Goal: Information Seeking & Learning: Learn about a topic

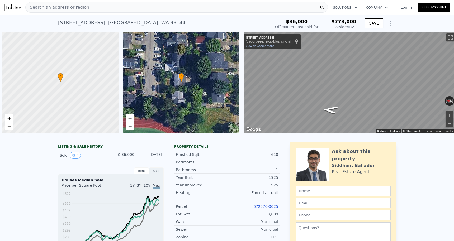
scroll to position [0, 2]
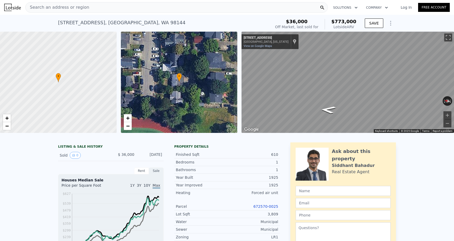
type input "3760"
checkbox input "true"
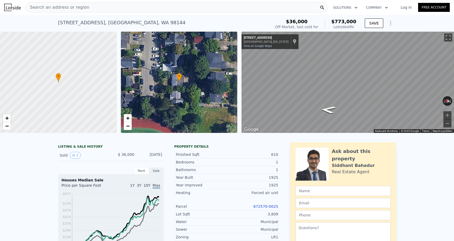
click at [132, 8] on div "Search an address or region" at bounding box center [176, 7] width 302 height 11
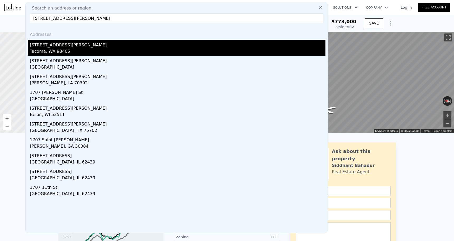
type input "[STREET_ADDRESS][PERSON_NAME]"
click at [65, 50] on div "Tacoma, WA 98405" at bounding box center [177, 51] width 295 height 7
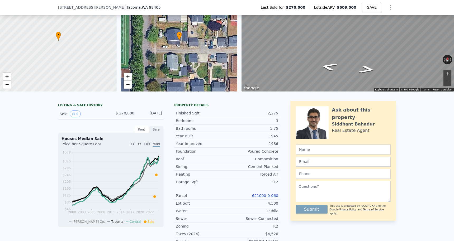
scroll to position [41, 0]
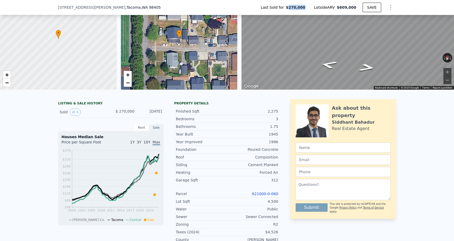
drag, startPoint x: 292, startPoint y: 5, endPoint x: 308, endPoint y: 7, distance: 16.5
click at [308, 7] on div "Last Sold for $270,000" at bounding box center [282, 7] width 53 height 5
click at [309, 9] on div "Last Sold for $270,000" at bounding box center [282, 7] width 53 height 5
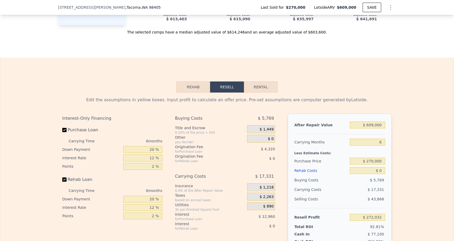
scroll to position [720, 0]
drag, startPoint x: 382, startPoint y: 126, endPoint x: 363, endPoint y: 126, distance: 19.3
click at [363, 126] on input "$ 609,000" at bounding box center [367, 125] width 35 height 7
drag, startPoint x: 292, startPoint y: 126, endPoint x: 329, endPoint y: 127, distance: 37.5
click at [329, 127] on div "After Repair Value $ 609,000 Carrying Months 6 Less Estimate Costs: Purchase Pr…" at bounding box center [340, 187] width 104 height 147
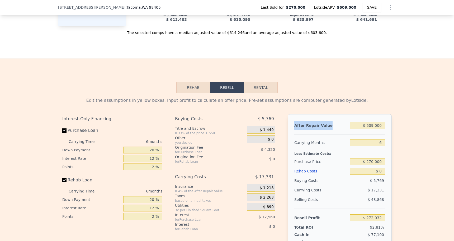
click at [329, 127] on div "After Repair Value" at bounding box center [320, 125] width 53 height 9
drag, startPoint x: 338, startPoint y: 8, endPoint x: 357, endPoint y: 9, distance: 19.3
click at [357, 9] on div "Lotside ARV $609,000" at bounding box center [335, 7] width 53 height 5
click at [348, 120] on div "After Repair Value $ 609,000 Carrying Months 6 Less Estimate Costs: Purchase Pr…" at bounding box center [340, 187] width 104 height 147
drag, startPoint x: 384, startPoint y: 127, endPoint x: 370, endPoint y: 126, distance: 14.1
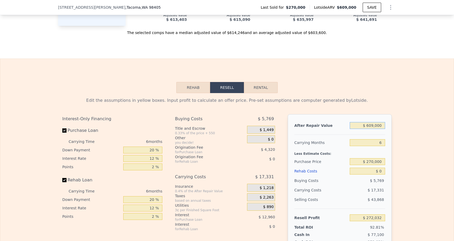
click at [370, 126] on input "$ 609,000" at bounding box center [367, 125] width 35 height 7
type input "$ 6"
type input "-$ 292,426"
type input "$ 5"
type input "-$ 292,427"
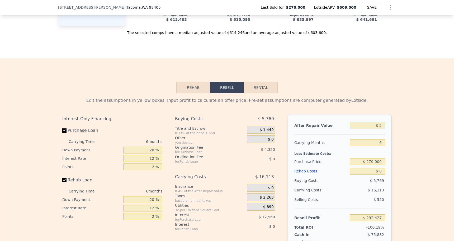
type input "$ 55"
type input "-$ 292,380"
type input "$ 550"
type input "-$ 291,923"
type input "$ 5,500"
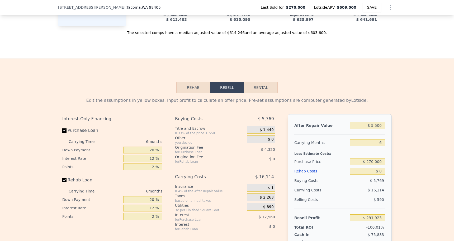
type input "-$ 287,335"
type input "$ 55,000"
type input "-$ 241,454"
type input "$ 550,000"
type input "$ 217,346"
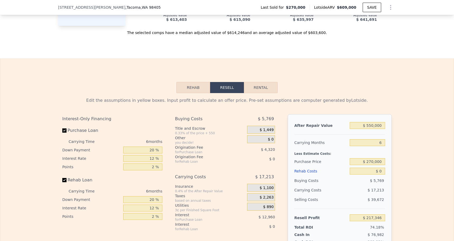
click at [422, 159] on div "Edit the assumptions in yellow boxes. Input profit to calculate an offer price.…" at bounding box center [226, 191] width 453 height 196
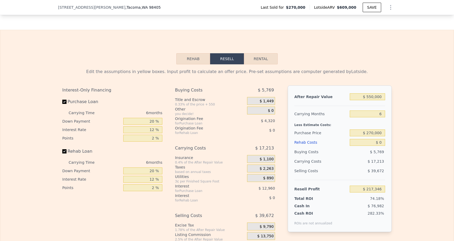
scroll to position [755, 0]
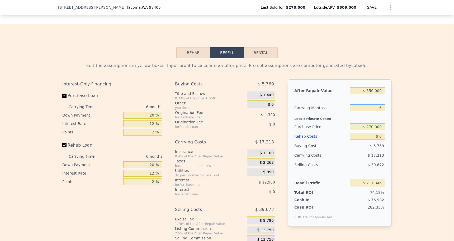
click at [384, 106] on input "6" at bounding box center [367, 107] width 35 height 7
type input "4"
type input "$ 223,084"
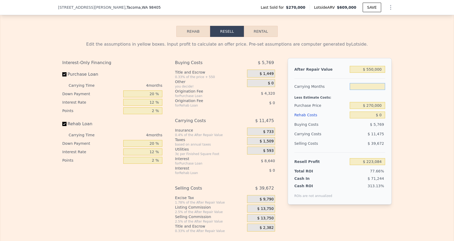
scroll to position [777, 0]
type input "5"
type input "$ 220,215"
type input "5"
click at [412, 103] on div "Edit the assumptions in yellow boxes. Input profit to calculate an offer price.…" at bounding box center [226, 135] width 453 height 196
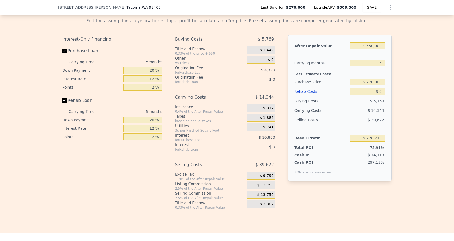
scroll to position [800, 0]
click at [384, 64] on input "5" at bounding box center [367, 62] width 35 height 7
type input "4"
type input "$ 223,084"
type input "4"
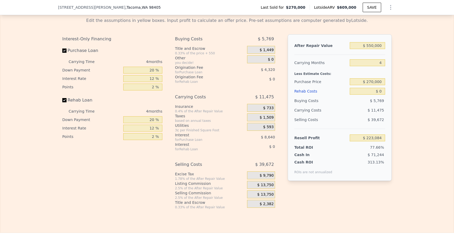
click at [401, 99] on div "Edit the assumptions in yellow boxes. Input profit to calculate an offer price.…" at bounding box center [226, 111] width 453 height 196
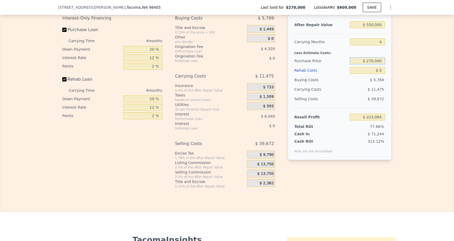
drag, startPoint x: 383, startPoint y: 61, endPoint x: 362, endPoint y: 60, distance: 21.4
click at [362, 60] on input "$ 270,000" at bounding box center [367, 61] width 35 height 7
type input "$ 325,000"
type input "$ 165,261"
click at [411, 81] on div "Edit the assumptions in yellow boxes. Input profit to calculate an offer price.…" at bounding box center [226, 90] width 453 height 196
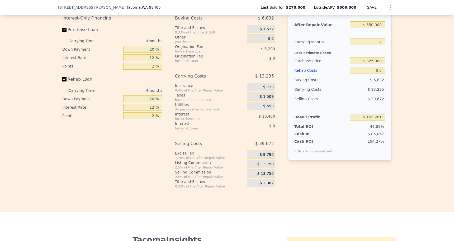
click at [386, 70] on div "After Repair Value $ 550,000 Carrying Months 4 Less Estimate Costs: Purchase Pr…" at bounding box center [340, 86] width 104 height 147
click at [381, 70] on input "$ 0" at bounding box center [367, 70] width 35 height 7
type input "$ 1"
type input "$ 165,260"
type input "$ 10"
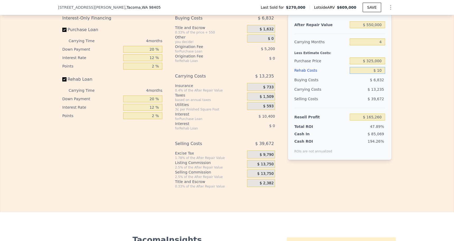
type input "$ 165,251"
type input "$ 100"
type input "$ 165,155"
type input "$ 1,000"
type input "$ 164,213"
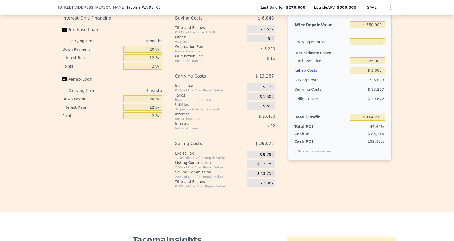
type input "$ 10,000"
type input "$ 154,781"
type input "$ 100,000"
type input "$ 60,461"
click at [415, 90] on div "Edit the assumptions in yellow boxes. Input profit to calculate an offer price.…" at bounding box center [226, 90] width 453 height 196
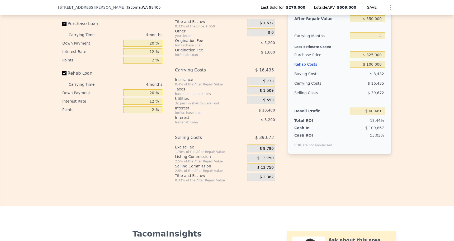
scroll to position [828, 0]
click at [267, 157] on span "$ 13,750" at bounding box center [265, 157] width 16 height 5
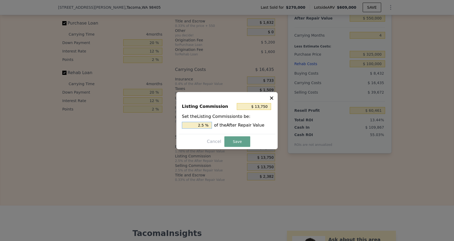
click at [204, 126] on input "2.5 %" at bounding box center [197, 125] width 30 height 7
type input "$ 11,000"
type input "2 %"
type input "$ 0"
type input "0 %"
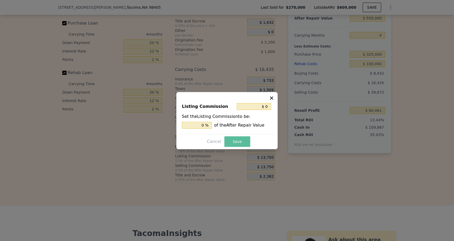
click at [236, 144] on button "Save" at bounding box center [237, 141] width 26 height 11
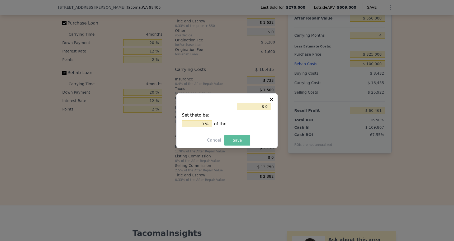
type input "$ 74,211"
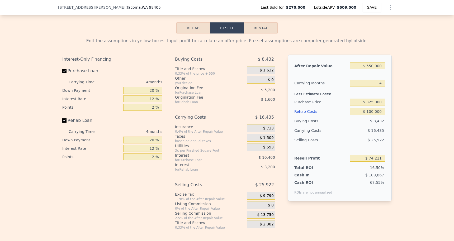
scroll to position [779, 0]
click at [154, 90] on input "20 %" at bounding box center [142, 91] width 39 height 7
type input "2 %"
type input "$ 70,701"
type input "1 %"
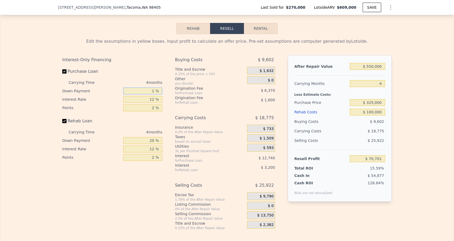
type input "$ 70,504"
type input "15 %"
type input "$ 73,234"
type input "1 %"
type input "$ 70,504"
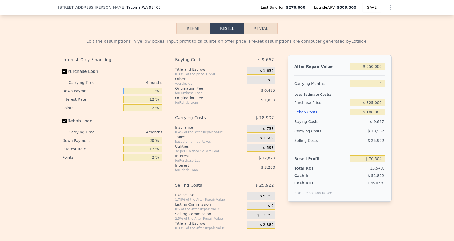
type input "10 %"
type input "$ 72,261"
type input "10 %"
click at [157, 99] on input "12 %" at bounding box center [142, 99] width 39 height 7
type input "1 %"
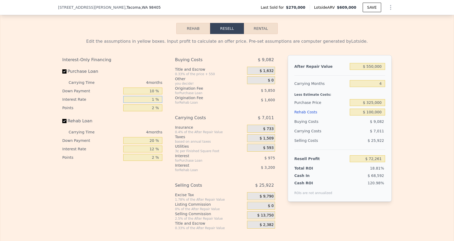
type input "$ 82,985"
type input "10 %"
type input "$ 74,209"
type input "10 %"
click at [153, 108] on input "2 %" at bounding box center [142, 107] width 39 height 7
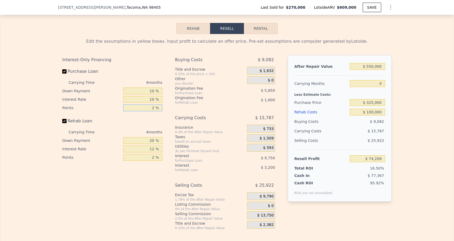
click at [155, 109] on input "2 %" at bounding box center [142, 107] width 39 height 7
type input "1 %"
type input "$ 77,134"
type input "1.2 %"
type input "$ 76,549"
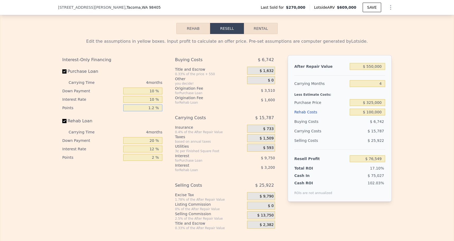
type input "1.25 %"
type input "$ 76,403"
type input "1.25 %"
click at [155, 143] on input "20 %" at bounding box center [142, 140] width 39 height 7
type input "2 %"
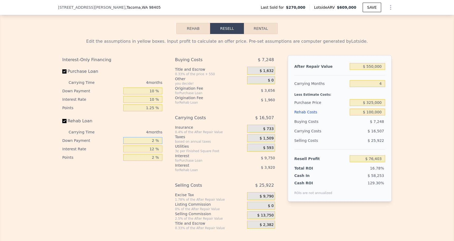
type input "$ 75,323"
type input "0 %"
type input "$ 75,203"
click at [156, 151] on input "12 %" at bounding box center [142, 149] width 39 height 7
type input "1 %"
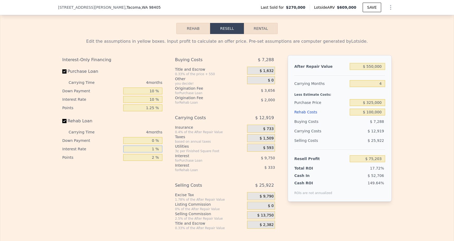
type input "$ 78,871"
type input "10 %"
type input "$ 75,871"
type input "10 %"
click at [156, 161] on div "2 %" at bounding box center [142, 157] width 39 height 8
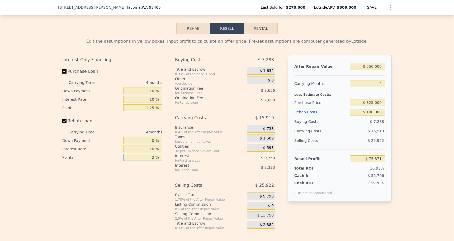
click at [155, 157] on input "2 %" at bounding box center [142, 157] width 39 height 7
type input "0 %"
type input "$ 77,871"
click at [417, 168] on div "Edit the assumptions in yellow boxes. Input profit to calculate an offer price.…" at bounding box center [226, 132] width 453 height 196
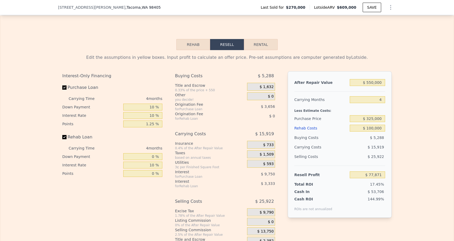
scroll to position [761, 0]
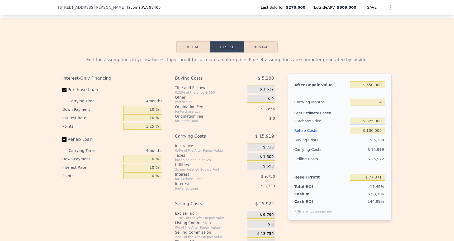
drag, startPoint x: 363, startPoint y: 121, endPoint x: 384, endPoint y: 122, distance: 20.3
click at [384, 122] on input "$ 325,000" at bounding box center [367, 121] width 35 height 7
drag, startPoint x: 405, startPoint y: 122, endPoint x: 372, endPoint y: 125, distance: 33.6
click at [405, 123] on div "Edit the assumptions in yellow boxes. Input profit to calculate an offer price.…" at bounding box center [226, 150] width 453 height 196
drag, startPoint x: 352, startPoint y: 132, endPoint x: 384, endPoint y: 134, distance: 31.7
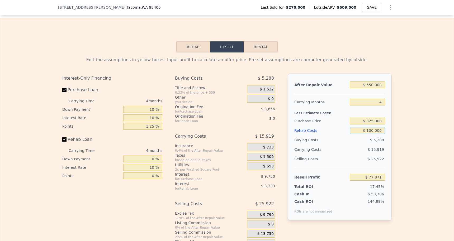
click at [384, 134] on input "$ 100,000" at bounding box center [367, 130] width 35 height 7
click at [405, 133] on div "Edit the assumptions in yellow boxes. Input profit to calculate an offer price.…" at bounding box center [226, 150] width 453 height 196
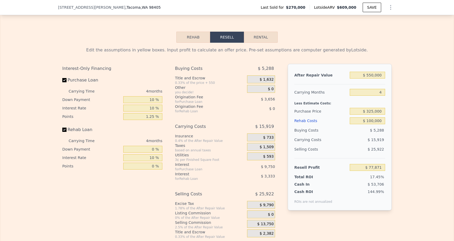
scroll to position [784, 0]
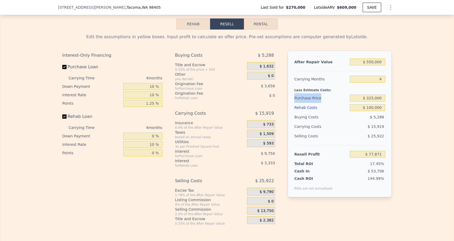
drag, startPoint x: 294, startPoint y: 98, endPoint x: 349, endPoint y: 101, distance: 55.5
click at [350, 101] on div "Purchase Price $ 325,000" at bounding box center [339, 97] width 91 height 9
click at [344, 103] on div "Rehab Costs" at bounding box center [320, 107] width 53 height 9
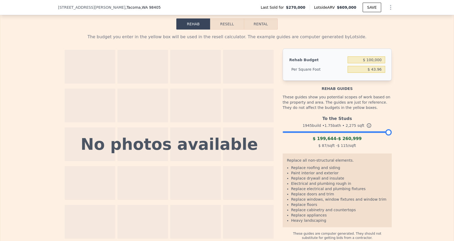
click at [230, 29] on button "Resell" at bounding box center [227, 23] width 34 height 11
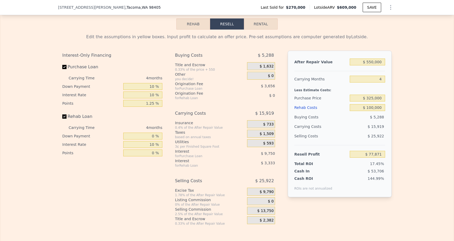
drag, startPoint x: 57, startPoint y: 89, endPoint x: 94, endPoint y: 88, distance: 36.9
click at [94, 88] on div "Edit the assumptions in yellow boxes. Input profit to calculate an offer price.…" at bounding box center [226, 128] width 453 height 196
drag, startPoint x: 62, startPoint y: 87, endPoint x: 98, endPoint y: 88, distance: 35.6
click at [98, 88] on div "Edit the assumptions in yellow boxes. Input profit to calculate an offer price.…" at bounding box center [227, 128] width 338 height 196
click at [98, 88] on div "Down Payment" at bounding box center [91, 86] width 59 height 8
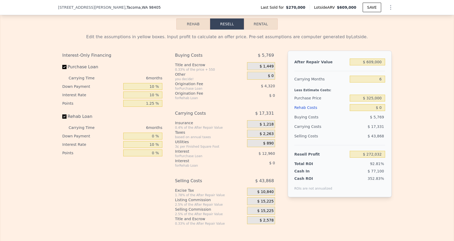
type input "$ 609,000"
type input "6"
type input "$ 0"
type input "$ 272,032"
drag, startPoint x: 383, startPoint y: 63, endPoint x: 338, endPoint y: 63, distance: 45.4
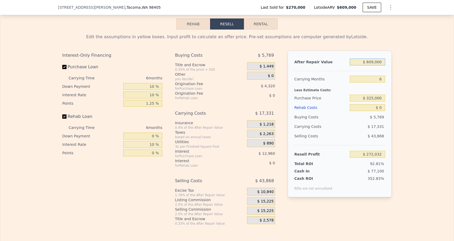
click at [338, 63] on div "After Repair Value $ 609,000" at bounding box center [339, 61] width 91 height 9
type input "$ 5"
type input "-$ 292,427"
type input "$ 55"
type input "-$ 292,380"
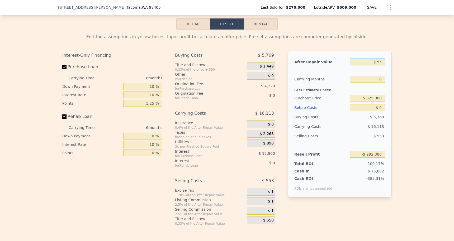
type input "$ 550"
type input "-$ 291,923"
type input "$ 5,500"
type input "-$ 287,335"
type input "$ 55,000"
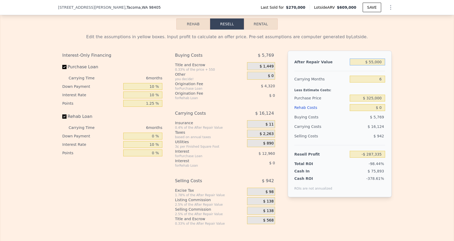
type input "-$ 241,454"
type input "$ 550,000"
click at [381, 101] on input "$ 325,000" at bounding box center [367, 98] width 35 height 7
type input "$ 158,643"
click at [382, 113] on div "$ 6,832" at bounding box center [368, 116] width 36 height 9
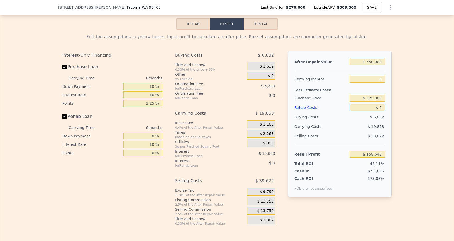
click at [382, 108] on input "$ 0" at bounding box center [367, 107] width 35 height 7
type input "$ 1"
type input "$ 158,642"
type input "$ 10"
type input "$ 158,633"
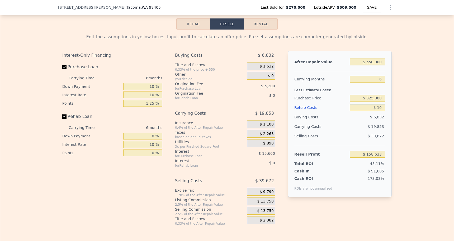
type input "$ 100"
type input "$ 158,535"
type input "$ 1,000"
type input "$ 157,579"
type input "$ 10,000"
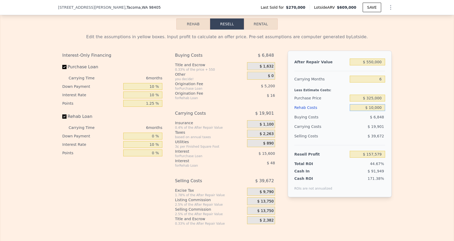
type input "$ 148,003"
type input "$ 100,000"
type input "$ 52,243"
click at [264, 200] on span "$ 13,750" at bounding box center [265, 201] width 16 height 5
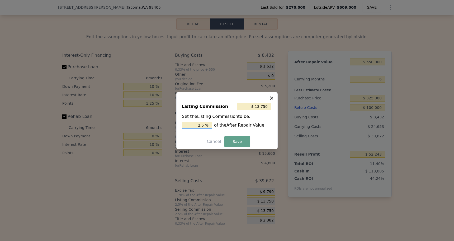
drag, startPoint x: 204, startPoint y: 127, endPoint x: 198, endPoint y: 127, distance: 6.3
click at [198, 127] on input "2.5 %" at bounding box center [197, 125] width 30 height 7
type input "$ 0"
type input "0 %"
click at [234, 140] on button "Save" at bounding box center [237, 141] width 26 height 11
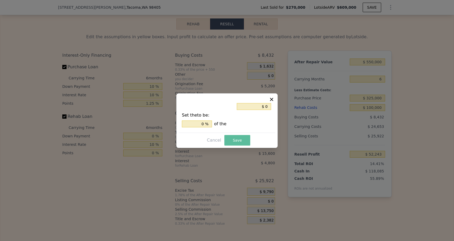
type input "$ 65,993"
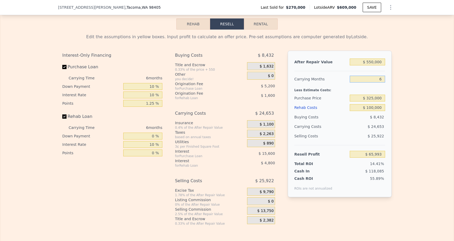
click at [383, 79] on input "6" at bounding box center [367, 79] width 35 height 7
type input "4"
type input "$ 74,211"
type input "4"
click at [415, 83] on div "Edit the assumptions in yellow boxes. Input profit to calculate an offer price.…" at bounding box center [226, 128] width 453 height 196
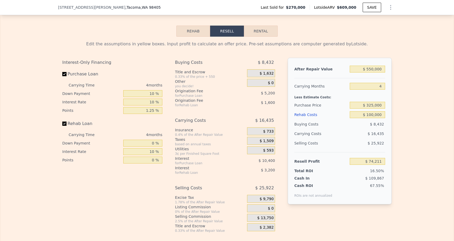
scroll to position [777, 0]
click at [373, 115] on input "$ 100,000" at bounding box center [367, 114] width 35 height 7
type input "$ 10,000"
type input "$ 168,531"
type input "$ 1,000"
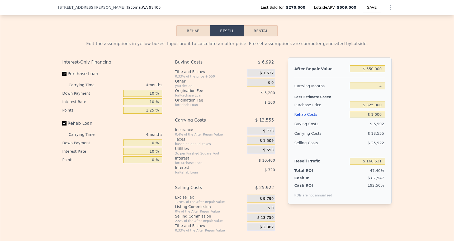
type input "$ 177,963"
type input "$ 000"
type input "$ 179,011"
type input "$ 2,000"
type input "$ 176,915"
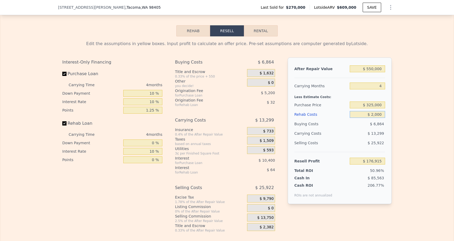
type input "$ 20,000"
type input "$ 158,051"
type input "$ 200,000"
type input "-$ 30,589"
type input "$ 2,000,000"
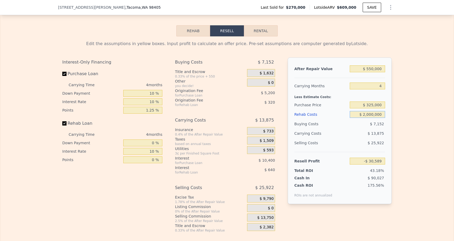
type input "-$ 1,916,989"
type input "$ 200,000"
type input "-$ 30,589"
click at [436, 128] on div "Edit the assumptions in yellow boxes. Input profit to calculate an offer price.…" at bounding box center [226, 134] width 453 height 196
drag, startPoint x: 354, startPoint y: 161, endPoint x: 391, endPoint y: 164, distance: 37.4
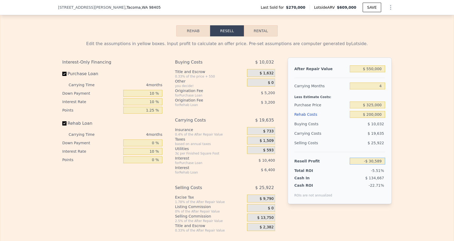
click at [391, 164] on div "After Repair Value $ 550,000 Carrying Months 4 Less Estimate Costs: Purchase Pr…" at bounding box center [340, 131] width 104 height 147
drag, startPoint x: 386, startPoint y: 170, endPoint x: 385, endPoint y: 159, distance: 11.4
click at [386, 170] on div "After Repair Value $ 550,000 Carrying Months 4 Less Estimate Costs: Purchase Pr…" at bounding box center [340, 131] width 104 height 147
click at [374, 112] on input "$ 200,000" at bounding box center [367, 114] width 35 height 7
type input "$ 20,000"
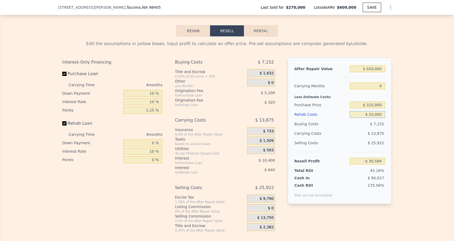
type input "$ 158,051"
type input "$ 2,000"
type input "$ 176,915"
type input "$ 000"
type input "$ 179,011"
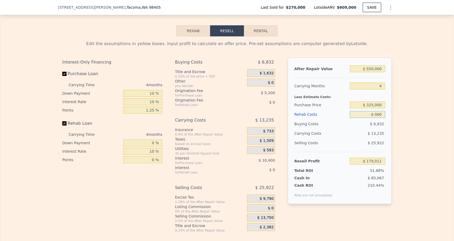
type input "$ 1,000"
type input "$ 177,963"
type input "$ 10,000"
type input "$ 168,531"
type input "$ 100,000"
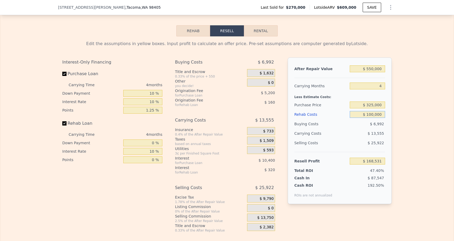
type input "$ 74,211"
click at [378, 205] on div "After Repair Value $ 550,000 Carrying Months 4 Less Estimate Costs: Purchase Pr…" at bounding box center [340, 141] width 104 height 167
drag, startPoint x: 292, startPoint y: 170, endPoint x: 380, endPoint y: 174, distance: 87.4
click at [380, 174] on div "After Repair Value $ 550,000 Carrying Months 4 Less Estimate Costs: Purchase Pr…" at bounding box center [340, 131] width 104 height 147
click at [386, 188] on div "After Repair Value $ 550,000 Carrying Months 4 Less Estimate Costs: Purchase Pr…" at bounding box center [340, 131] width 104 height 147
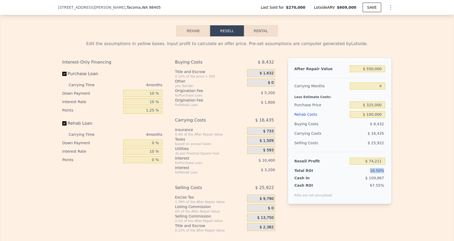
drag, startPoint x: 388, startPoint y: 171, endPoint x: 367, endPoint y: 171, distance: 20.6
click at [367, 171] on div "After Repair Value $ 550,000 Carrying Months 4 Less Estimate Costs: Purchase Pr…" at bounding box center [340, 131] width 104 height 147
click at [366, 171] on div "16.50%" at bounding box center [357, 170] width 56 height 5
click at [372, 115] on input "$ 100,000" at bounding box center [367, 114] width 35 height 7
type input "$ 10,000"
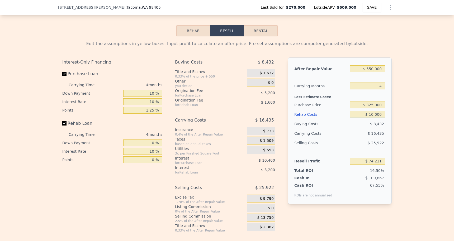
type input "$ 168,531"
type input "$ 120,000"
type input "$ 53,251"
click at [420, 136] on div "Edit the assumptions in yellow boxes. Input profit to calculate an offer price.…" at bounding box center [226, 134] width 453 height 196
click at [373, 114] on input "$ 120,000" at bounding box center [367, 114] width 35 height 7
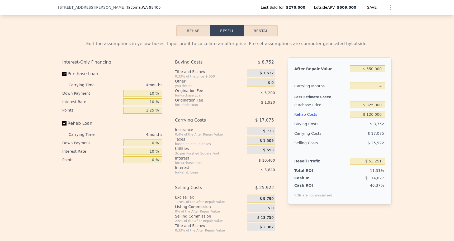
type input "$ 12,000"
type input "$ 166,435"
type input "$ 1,000"
type input "$ 177,963"
type input "$ 10,000"
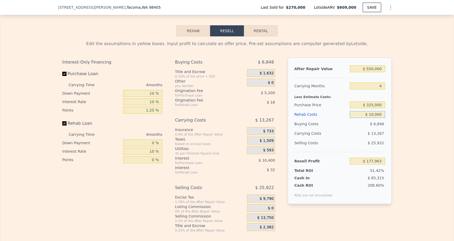
type input "$ 168,531"
type input "$ 100,000"
type input "$ 74,211"
type input "$ 100,000"
click at [412, 180] on div "Edit the assumptions in yellow boxes. Input profit to calculate an offer price.…" at bounding box center [226, 134] width 453 height 196
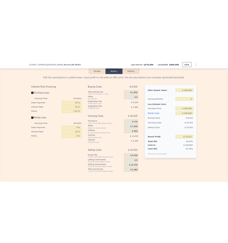
scroll to position [788, 0]
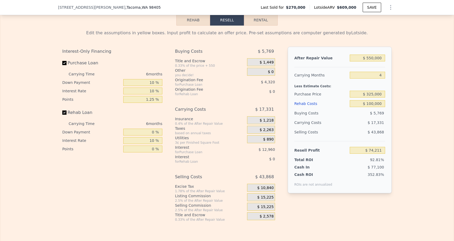
type input "$ 609,000"
type input "6"
type input "$ 0"
type input "$ 272,032"
drag, startPoint x: 384, startPoint y: 104, endPoint x: 375, endPoint y: 103, distance: 8.6
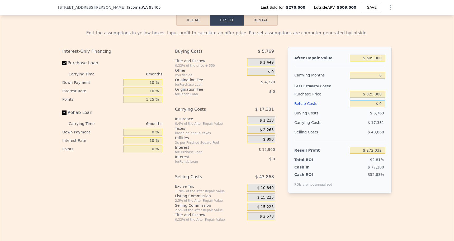
click at [375, 103] on input "$ 0" at bounding box center [367, 103] width 35 height 7
type input "$ 1"
type input "$ 272,031"
type input "$ 10"
type input "$ 272,022"
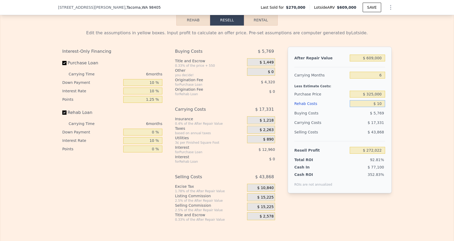
type input "$ 100"
type input "$ 271,924"
type input "$ 1,000"
type input "$ 270,968"
type input "$ 10,000"
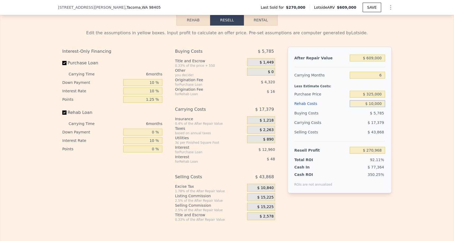
type input "$ 261,392"
type input "$ 100,000"
type input "$ 165,632"
click at [431, 120] on div "Edit the assumptions in yellow boxes. Input profit to calculate an offer price.…" at bounding box center [226, 124] width 453 height 196
drag, startPoint x: 381, startPoint y: 59, endPoint x: 365, endPoint y: 58, distance: 16.4
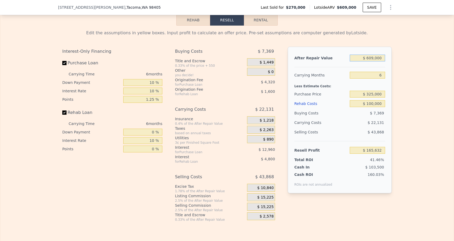
click at [365, 58] on input "$ 609,000" at bounding box center [367, 58] width 35 height 7
type input "$ 5,609,000"
type input "$ 4,799,982"
type input "$ 50,609,000"
type input "$ 46,509,132"
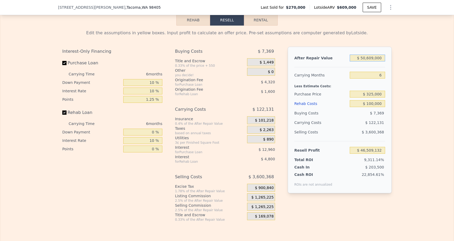
type input "$ 500,609,000"
type input "$ 463,600,632"
type input "$ 5,000,609,000"
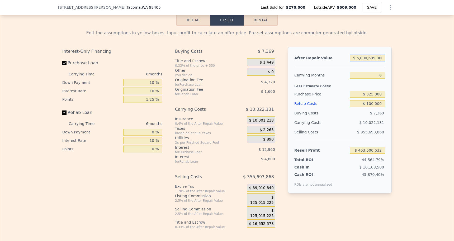
type input "$ 4,634,515,632"
type input "$ 500,060,000"
type input "$ 463,091,780"
type input "$ 50,006,000"
type input "$ 45,950,229"
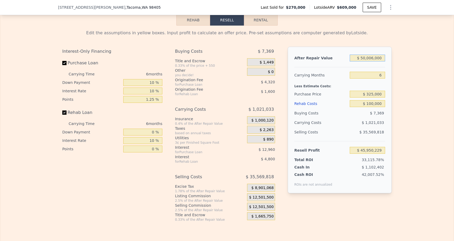
type input "$ 5,000,000"
type input "$ 4,235,518"
type input "$ 500,000"
type input "$ 64,603"
type input "$ 50,000"
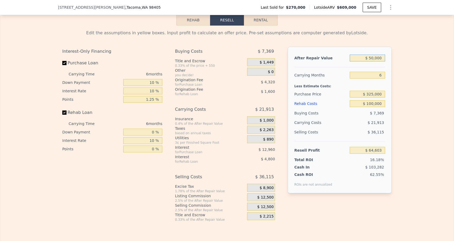
type input "-$ 352,489"
type input "$ 5,000"
type input "-$ 394,198"
type input "$ 55,000"
type input "-$ 347,854"
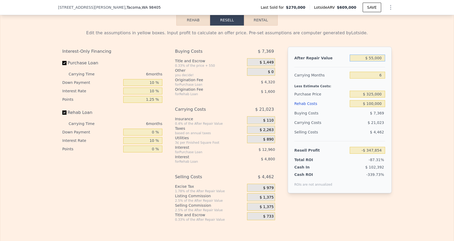
type input "$ 550,000"
type input "$ 110,946"
click at [417, 85] on div "Edit the assumptions in yellow boxes. Input profit to calculate an offer price.…" at bounding box center [226, 124] width 453 height 196
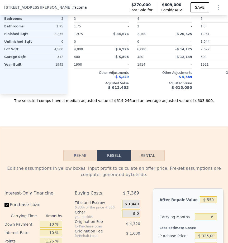
scroll to position [0, 123]
type input "$ 609,000"
type input "$ 0"
type input "$ 272,032"
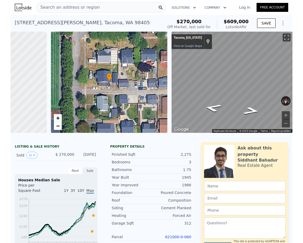
scroll to position [0, 61]
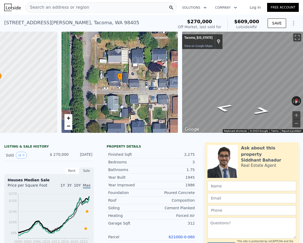
click at [169, 145] on div "Property details" at bounding box center [152, 147] width 90 height 4
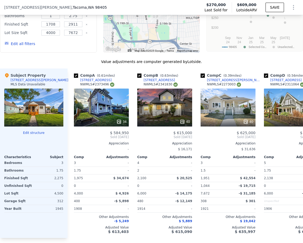
scroll to position [508, 0]
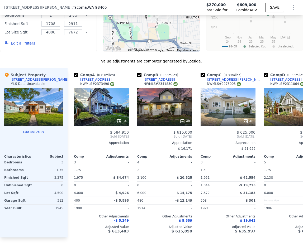
click at [231, 60] on div "Value adjustments are computer generated by Lotside ." at bounding box center [151, 61] width 303 height 5
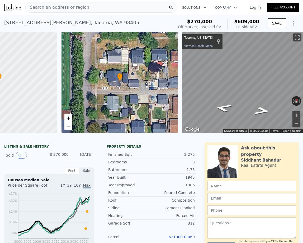
scroll to position [0, 0]
click at [113, 6] on div "Search an address or region" at bounding box center [100, 7] width 151 height 11
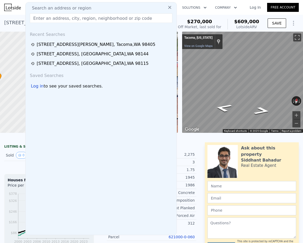
click at [106, 20] on input "text" at bounding box center [101, 17] width 142 height 9
click at [182, 12] on button "Solutions" at bounding box center [194, 7] width 33 height 9
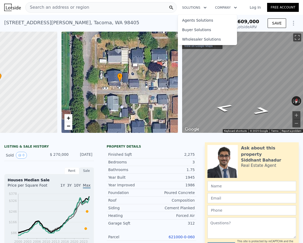
click at [160, 10] on div "Search an address or region" at bounding box center [100, 7] width 151 height 11
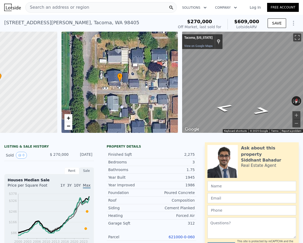
click at [126, 5] on div "Search an address or region" at bounding box center [100, 7] width 151 height 11
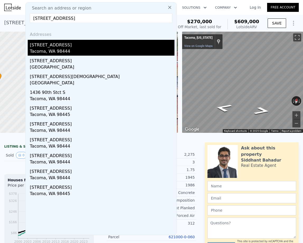
click at [57, 46] on div "[STREET_ADDRESS]" at bounding box center [102, 44] width 145 height 8
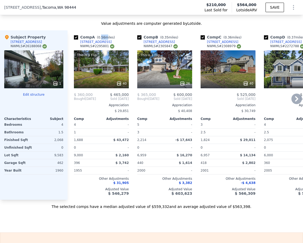
drag, startPoint x: 101, startPoint y: 37, endPoint x: 106, endPoint y: 38, distance: 5.6
click at [106, 38] on span "( 0.56 miles)" at bounding box center [106, 38] width 22 height 4
click at [116, 36] on div "Comp A ( 0.56 miles) [STREET_ADDRESS] # 2295801" at bounding box center [101, 43] width 55 height 16
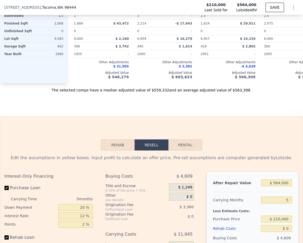
scroll to position [748, 0]
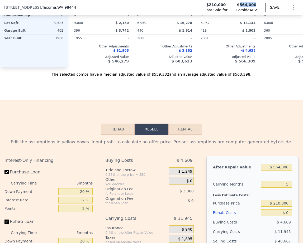
drag, startPoint x: 241, startPoint y: 5, endPoint x: 258, endPoint y: 5, distance: 16.6
click at [257, 7] on span "$564,000" at bounding box center [246, 4] width 21 height 5
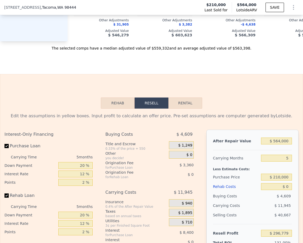
scroll to position [777, 0]
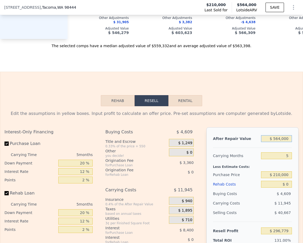
drag, startPoint x: 291, startPoint y: 140, endPoint x: 274, endPoint y: 140, distance: 17.4
click at [274, 140] on input "$ 564,000" at bounding box center [276, 138] width 31 height 7
click at [196, 123] on div "Edit the assumptions in yellow boxes. Input profit to calculate an offer price.…" at bounding box center [151, 207] width 294 height 192
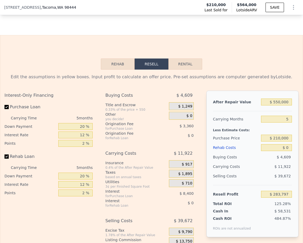
scroll to position [816, 0]
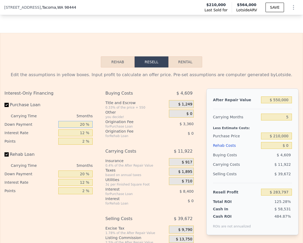
click at [86, 126] on input "20 %" at bounding box center [75, 124] width 35 height 7
click at [86, 134] on input "12 %" at bounding box center [75, 133] width 35 height 7
click at [85, 141] on input "2 %" at bounding box center [75, 141] width 35 height 7
click at [90, 173] on input "20 %" at bounding box center [75, 174] width 35 height 7
click at [87, 181] on input "12 %" at bounding box center [75, 182] width 35 height 7
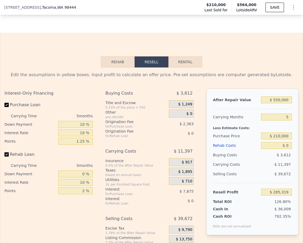
click at [87, 195] on div "2 %" at bounding box center [75, 191] width 35 height 8
click at [86, 193] on input "2 %" at bounding box center [75, 191] width 35 height 7
click at [89, 212] on div "Interest-Only Financing Purchase Loan Carrying Time 5 months Down Payment 10 % …" at bounding box center [50, 176] width 92 height 175
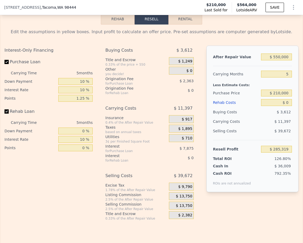
scroll to position [861, 0]
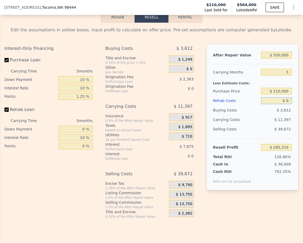
click at [288, 103] on input "$ 0" at bounding box center [276, 100] width 31 height 7
click at [293, 121] on div "After Repair Value $ 550,000 Carrying Months 5 Less Estimate Costs: Purchase Pr…" at bounding box center [252, 117] width 92 height 147
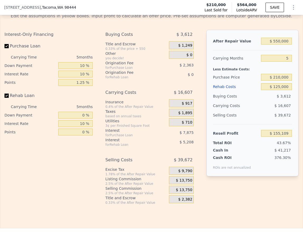
scroll to position [863, 0]
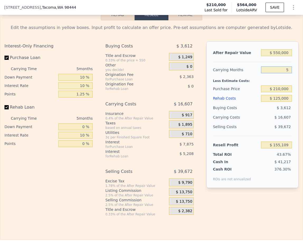
click at [289, 71] on input "5" at bounding box center [276, 69] width 31 height 7
click at [289, 72] on input "6" at bounding box center [276, 69] width 31 height 7
click at [289, 80] on div "Less Estimate Costs:" at bounding box center [252, 79] width 79 height 9
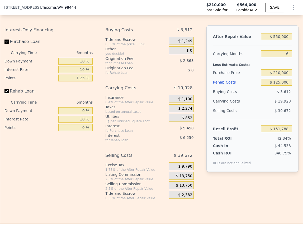
scroll to position [881, 0]
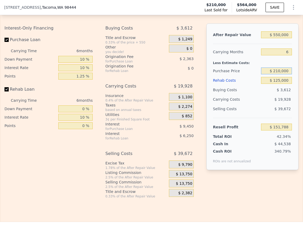
click at [280, 70] on input "$ 210,000" at bounding box center [276, 71] width 31 height 7
click at [267, 108] on div "$ 39,672" at bounding box center [276, 108] width 31 height 9
drag, startPoint x: 213, startPoint y: 136, endPoint x: 234, endPoint y: 137, distance: 21.1
click at [234, 137] on div "After Repair Value $ 550,000 Carrying Months 6 Less Estimate Costs: Purchase Pr…" at bounding box center [252, 96] width 92 height 147
click at [225, 139] on div "Cash In $ 70,869" at bounding box center [252, 142] width 79 height 7
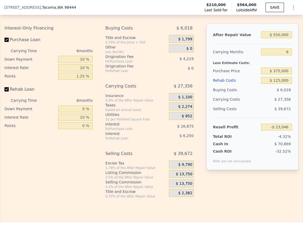
click at [288, 111] on div "$ 39,672" at bounding box center [276, 108] width 31 height 9
drag, startPoint x: 212, startPoint y: 71, endPoint x: 243, endPoint y: 72, distance: 30.9
click at [243, 72] on div "After Repair Value $ 550,000 Carrying Months 6 Less Estimate Costs: Purchase Pr…" at bounding box center [252, 96] width 92 height 147
click at [220, 126] on div "Resell Profit" at bounding box center [236, 126] width 46 height 9
click at [192, 172] on div "$ 13,750" at bounding box center [181, 174] width 25 height 8
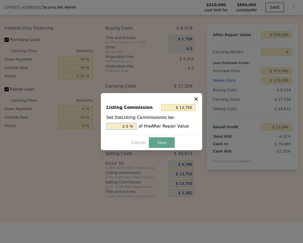
click at [127, 125] on input "2.5 %" at bounding box center [121, 126] width 30 height 7
click at [130, 126] on input "2.5 %" at bounding box center [121, 126] width 30 height 7
click at [161, 146] on button "Save" at bounding box center [162, 142] width 26 height 11
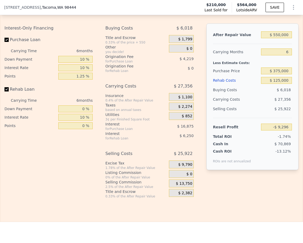
click at [223, 176] on div "After Repair Value $ 550,000 Carrying Months 6 Less Estimate Costs: Purchase Pr…" at bounding box center [252, 106] width 92 height 167
drag, startPoint x: 212, startPoint y: 72, endPoint x: 241, endPoint y: 72, distance: 28.8
click at [241, 72] on div "After Repair Value $ 550,000 Carrying Months 6 Less Estimate Costs: Purchase Pr…" at bounding box center [252, 96] width 92 height 147
click at [241, 72] on div "Purchase Price" at bounding box center [236, 70] width 46 height 9
drag, startPoint x: 291, startPoint y: 73, endPoint x: 274, endPoint y: 72, distance: 17.4
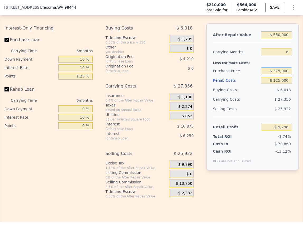
click at [274, 72] on input "$ 375,000" at bounding box center [276, 71] width 31 height 7
click at [279, 94] on div "$ 6,018" at bounding box center [276, 89] width 31 height 9
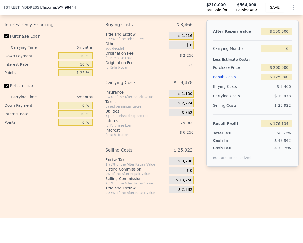
scroll to position [885, 0]
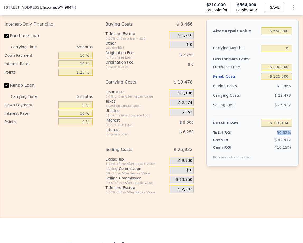
drag, startPoint x: 267, startPoint y: 130, endPoint x: 292, endPoint y: 132, distance: 24.9
click at [292, 132] on div "After Repair Value $ 550,000 Carrying Months 6 Less Estimate Costs: Purchase Pr…" at bounding box center [252, 93] width 92 height 147
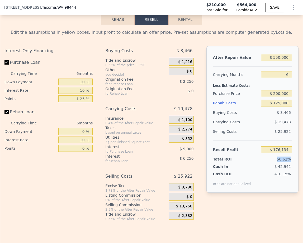
scroll to position [859, 0]
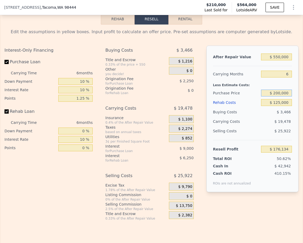
click at [280, 93] on input "$ 200,000" at bounding box center [276, 93] width 31 height 7
click at [250, 140] on div "Selling Costs $ 25,922" at bounding box center [252, 133] width 79 height 14
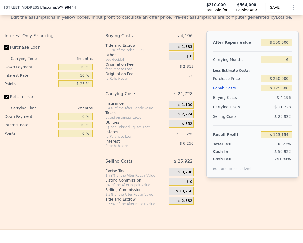
scroll to position [882, 0]
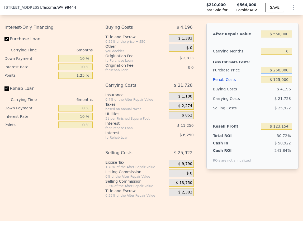
click at [280, 69] on input "$ 250,000" at bounding box center [276, 70] width 31 height 7
click at [270, 86] on div "$ 4,196" at bounding box center [276, 88] width 31 height 9
drag, startPoint x: 278, startPoint y: 138, endPoint x: 294, endPoint y: 138, distance: 15.3
click at [294, 138] on div "After Repair Value $ 550,000 Carrying Months 6 Less Estimate Costs: Purchase Pr…" at bounding box center [252, 96] width 92 height 147
click at [291, 138] on div "15.46%" at bounding box center [267, 135] width 48 height 5
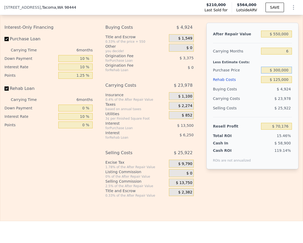
click at [279, 71] on input "$ 300,000" at bounding box center [276, 70] width 31 height 7
click at [280, 71] on input "$ 300,000" at bounding box center [276, 70] width 31 height 7
click at [279, 112] on div "$ 25,922" at bounding box center [276, 107] width 31 height 9
click at [273, 72] on input "$ 3,275,000" at bounding box center [276, 70] width 31 height 7
click at [268, 106] on div "$ 25,922" at bounding box center [276, 107] width 31 height 9
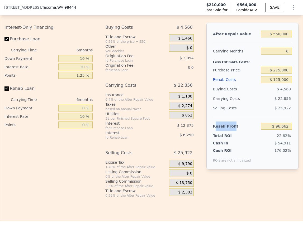
drag, startPoint x: 234, startPoint y: 126, endPoint x: 216, endPoint y: 124, distance: 17.8
click at [216, 123] on div "Resell Profit" at bounding box center [236, 126] width 46 height 9
click at [246, 122] on div "Resell Profit" at bounding box center [236, 126] width 46 height 9
click at [279, 71] on input "$ 275,000" at bounding box center [276, 70] width 31 height 7
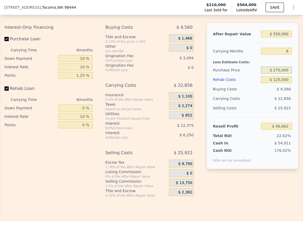
click at [281, 72] on input "$ 275,000" at bounding box center [276, 70] width 31 height 7
click at [265, 99] on div "$ 21,728" at bounding box center [267, 98] width 48 height 9
click at [280, 71] on input "$ 250,000" at bounding box center [276, 70] width 31 height 7
click at [276, 90] on div "$ 5,288" at bounding box center [276, 88] width 31 height 9
click at [281, 70] on input "$ 325,000" at bounding box center [276, 70] width 31 height 7
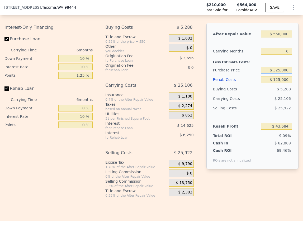
click at [280, 70] on input "$ 325,000" at bounding box center [276, 70] width 31 height 7
click at [276, 97] on span "$ 24,428" at bounding box center [282, 99] width 16 height 4
click at [279, 70] on input "$ 310,000" at bounding box center [276, 70] width 31 height 7
click at [281, 69] on input "$ 310,000" at bounding box center [276, 70] width 31 height 7
click at [275, 115] on div "Selling Costs $ 25,922" at bounding box center [252, 110] width 79 height 14
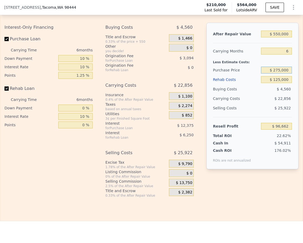
click at [280, 71] on input "$ 275,000" at bounding box center [276, 70] width 31 height 7
click at [266, 97] on div "$ 23,078" at bounding box center [267, 98] width 48 height 9
drag, startPoint x: 273, startPoint y: 35, endPoint x: 285, endPoint y: 35, distance: 12.7
click at [285, 35] on input "$ 550,000" at bounding box center [276, 34] width 31 height 7
click at [294, 51] on div "After Repair Value $ 550,000 Carrying Months 6 Less Estimate Costs: Purchase Pr…" at bounding box center [252, 96] width 92 height 147
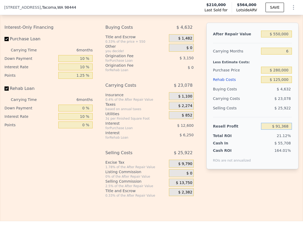
drag, startPoint x: 276, startPoint y: 127, endPoint x: 291, endPoint y: 127, distance: 14.5
click at [291, 127] on input "$ 91,368" at bounding box center [276, 126] width 31 height 7
click at [274, 146] on div "Cash ROI ROIs are not annualized 164.01%" at bounding box center [252, 154] width 79 height 17
click at [288, 82] on input "$ 0" at bounding box center [276, 79] width 31 height 7
click at [273, 94] on div "$ 16,945" at bounding box center [267, 98] width 48 height 9
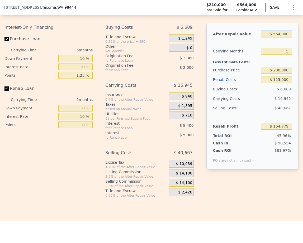
click at [280, 34] on input "$ 564,000" at bounding box center [276, 34] width 31 height 7
click at [243, 97] on div "Carrying Costs $ 16,922" at bounding box center [252, 98] width 79 height 9
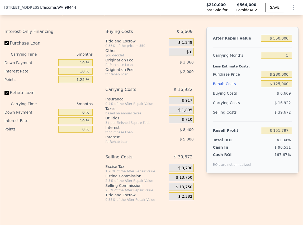
scroll to position [876, 0]
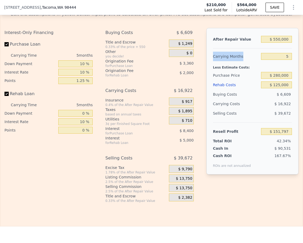
drag, startPoint x: 212, startPoint y: 56, endPoint x: 244, endPoint y: 57, distance: 32.5
click at [244, 57] on div "After Repair Value $ 550,000 Carrying Months 5 Less Estimate Costs: Purchase Pr…" at bounding box center [252, 101] width 92 height 147
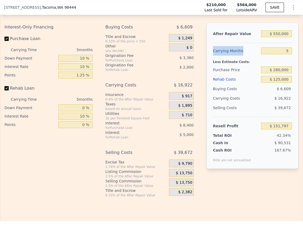
scroll to position [883, 0]
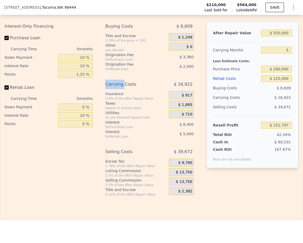
drag, startPoint x: 104, startPoint y: 83, endPoint x: 125, endPoint y: 86, distance: 20.2
click at [125, 86] on div "Interest-Only Financing Purchase Loan Carrying Time 5 months Down Payment 10 % …" at bounding box center [151, 109] width 294 height 175
click at [180, 85] on span "$ 16,922" at bounding box center [183, 84] width 19 height 9
drag, startPoint x: 176, startPoint y: 83, endPoint x: 194, endPoint y: 84, distance: 18.0
click at [194, 84] on div "Buying Costs $ 6,609 Title and Escrow 0.33% of the price + 550 $ 1,249 Other yo…" at bounding box center [151, 109] width 92 height 175
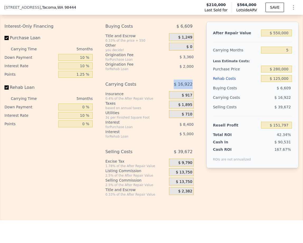
click at [196, 86] on div "Buying Costs $ 6,609 Title and Escrow 0.33% of the price + 550 $ 1,249 Other yo…" at bounding box center [151, 109] width 92 height 175
drag, startPoint x: 194, startPoint y: 85, endPoint x: 172, endPoint y: 85, distance: 21.6
click at [172, 85] on div "Buying Costs $ 6,609 Title and Escrow 0.33% of the price + 550 $ 1,249 Other yo…" at bounding box center [151, 109] width 92 height 175
click at [194, 86] on div "Buying Costs $ 6,609 Title and Escrow 0.33% of the price + 550 $ 1,249 Other yo…" at bounding box center [151, 109] width 92 height 175
